Goal: Ask a question

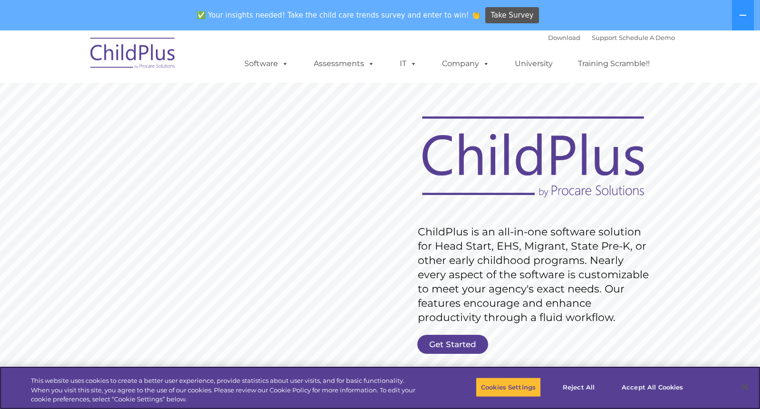
scroll to position [80, 0]
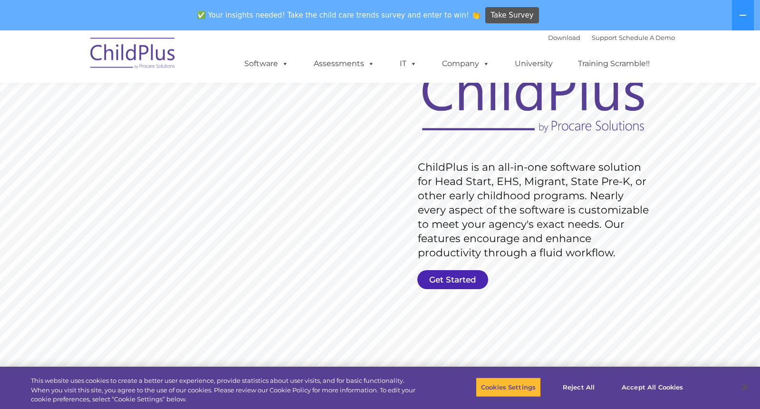
click at [452, 273] on link "Get Started" at bounding box center [453, 279] width 71 height 19
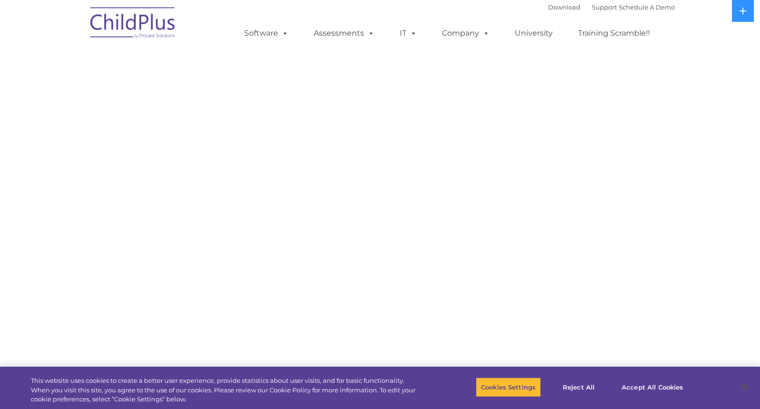
select select "MEDIUM"
